Goal: Navigation & Orientation: Find specific page/section

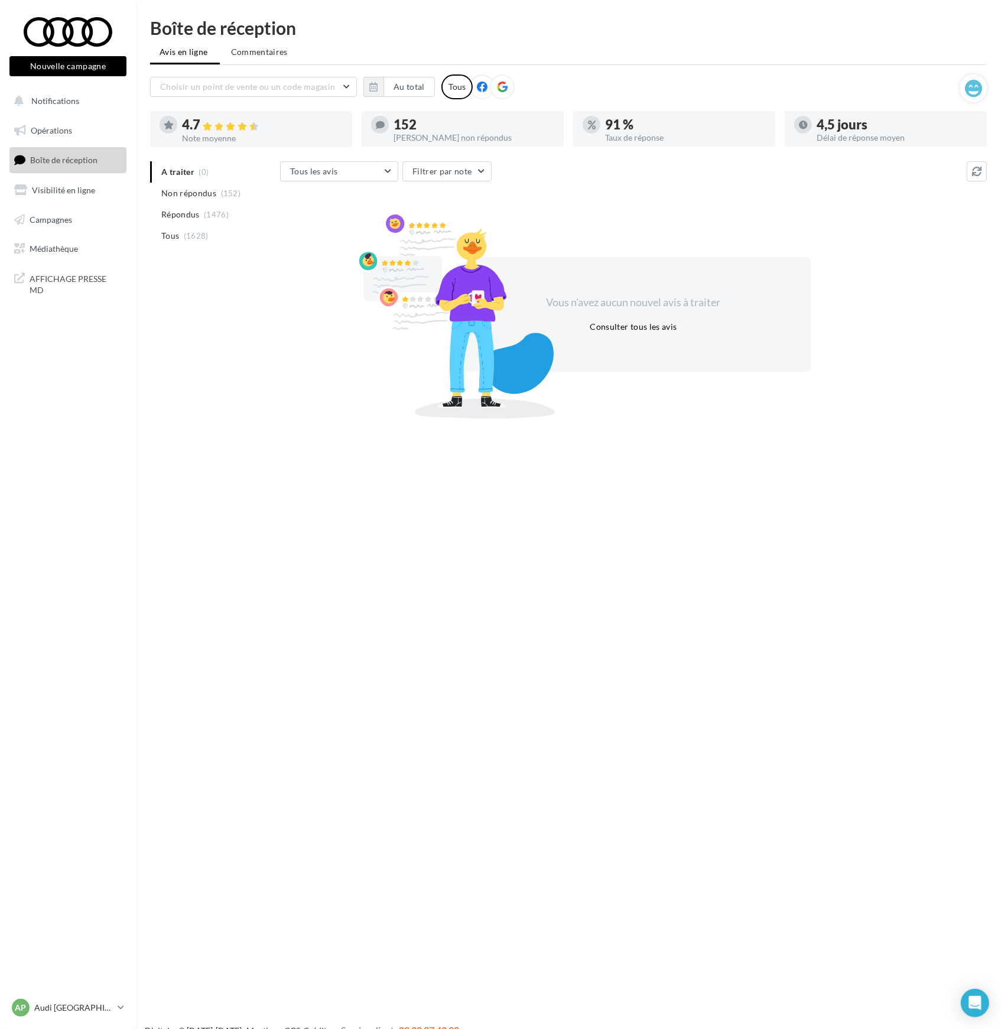
drag, startPoint x: 933, startPoint y: 729, endPoint x: 915, endPoint y: 707, distance: 27.3
click at [933, 728] on div "Nouvelle campagne Nouvelle campagne Notifications Opérations Boîte de réception…" at bounding box center [500, 533] width 1001 height 1029
click at [116, 1005] on link "AP Audi PARIS 17 audi-pari-urc" at bounding box center [67, 1007] width 117 height 22
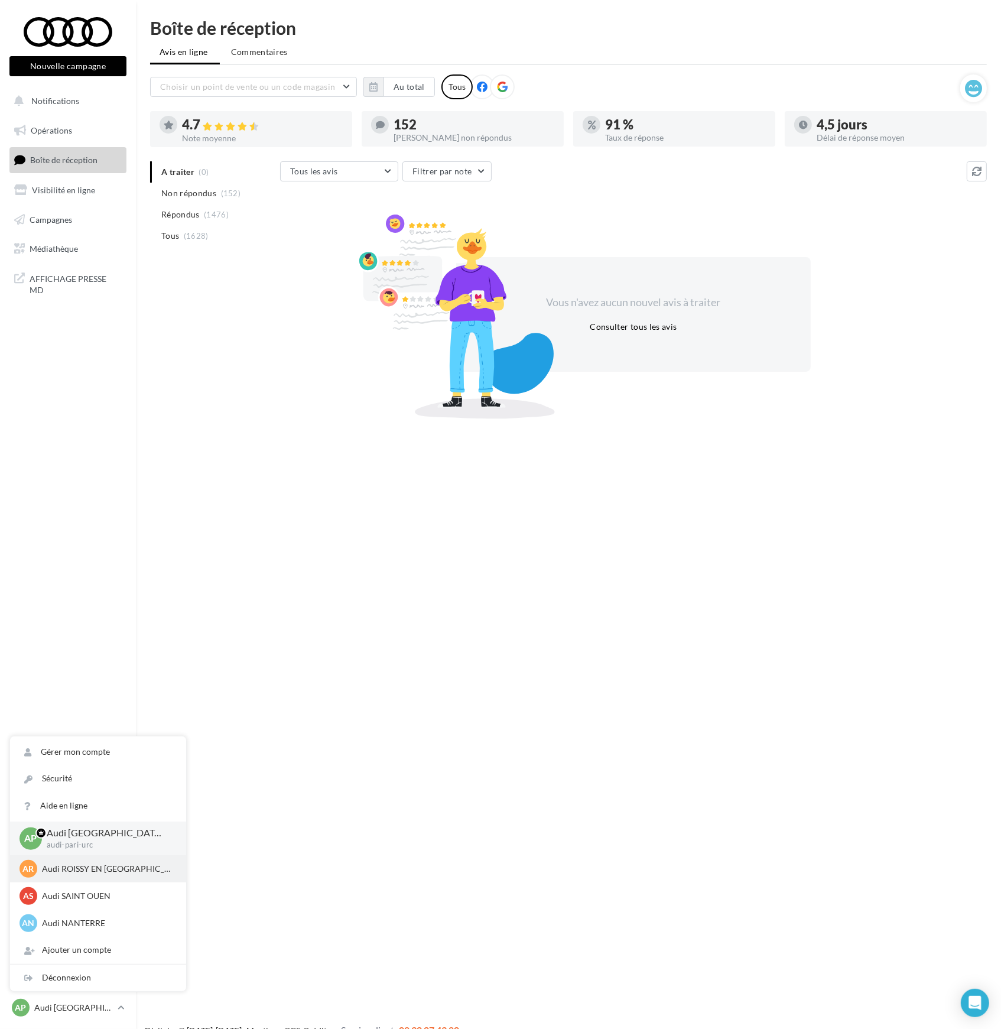
click at [63, 869] on p "Audi ROISSY EN [GEOGRAPHIC_DATA]" at bounding box center [107, 869] width 130 height 12
